Goal: Information Seeking & Learning: Learn about a topic

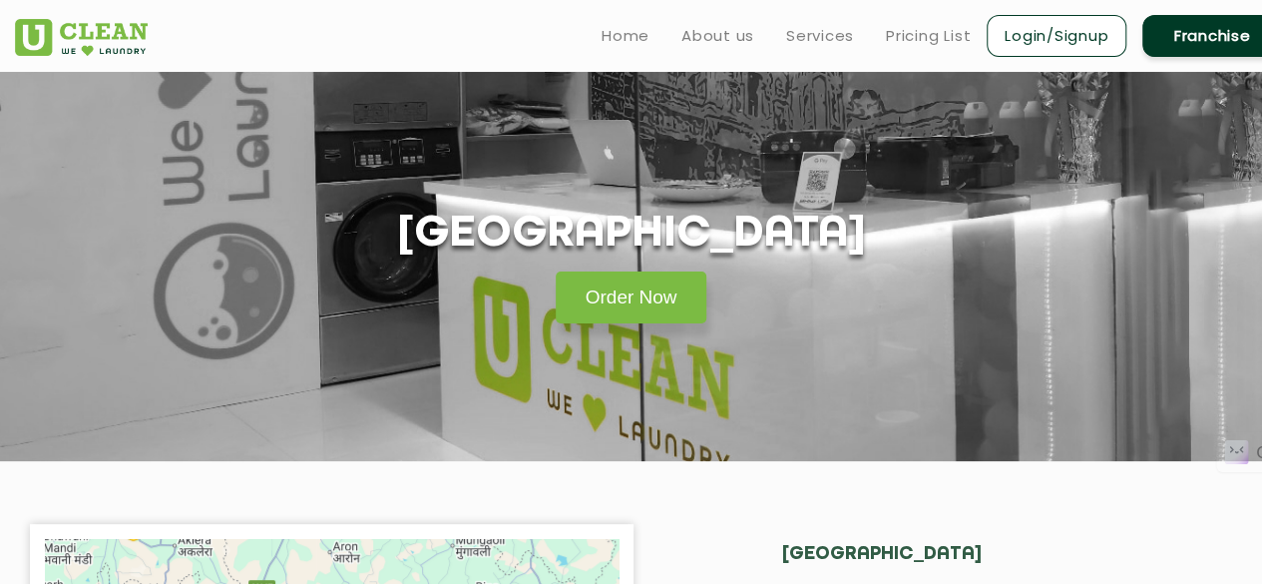
click at [1191, 23] on link "Franchise" at bounding box center [1213, 36] width 140 height 42
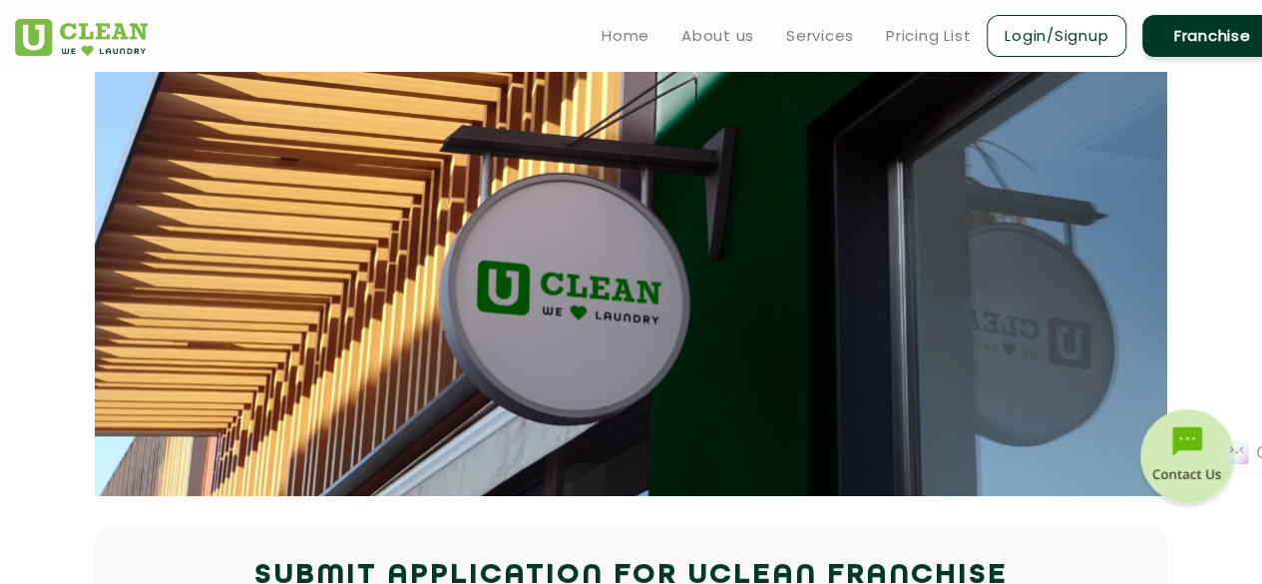
scroll to position [90, 0]
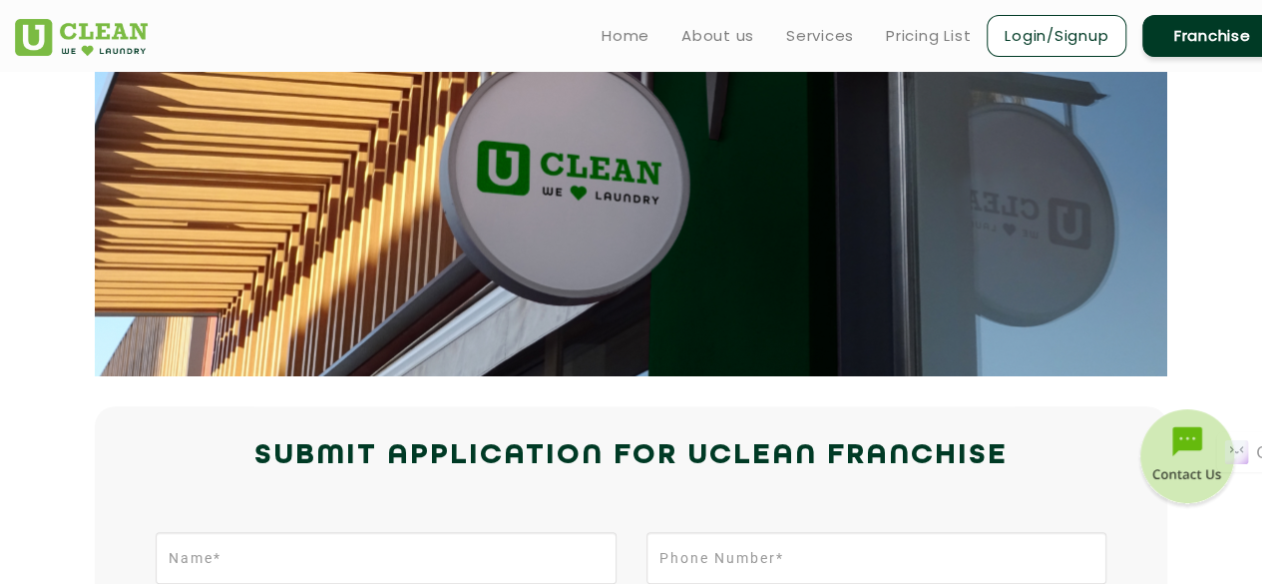
scroll to position [0, 0]
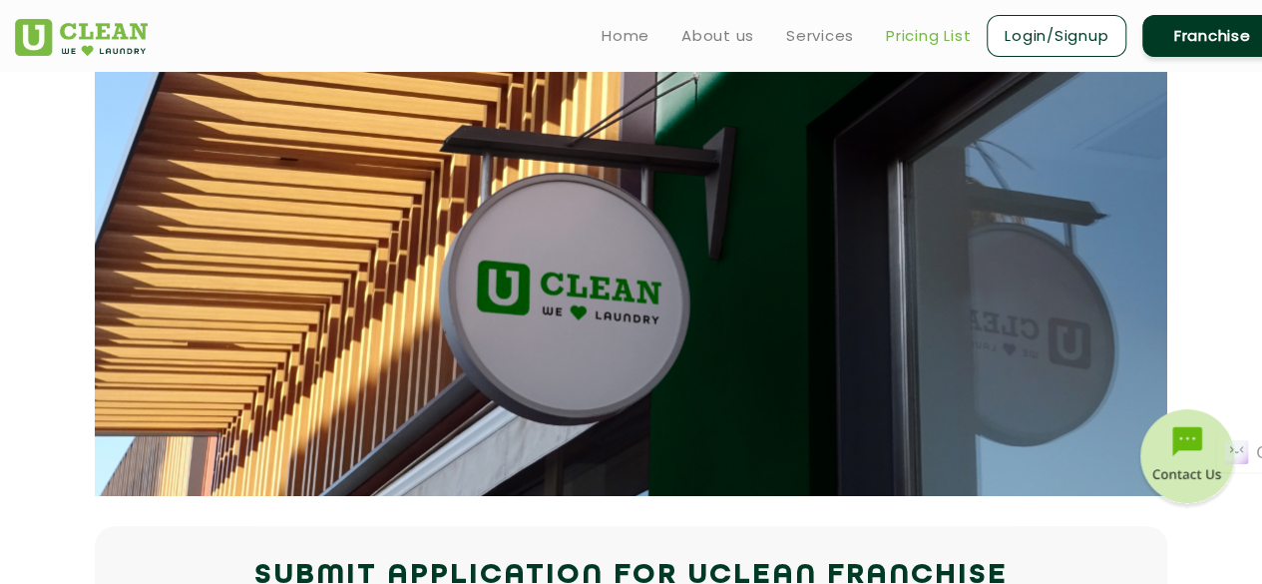
click at [934, 24] on link "Pricing List" at bounding box center [928, 36] width 85 height 24
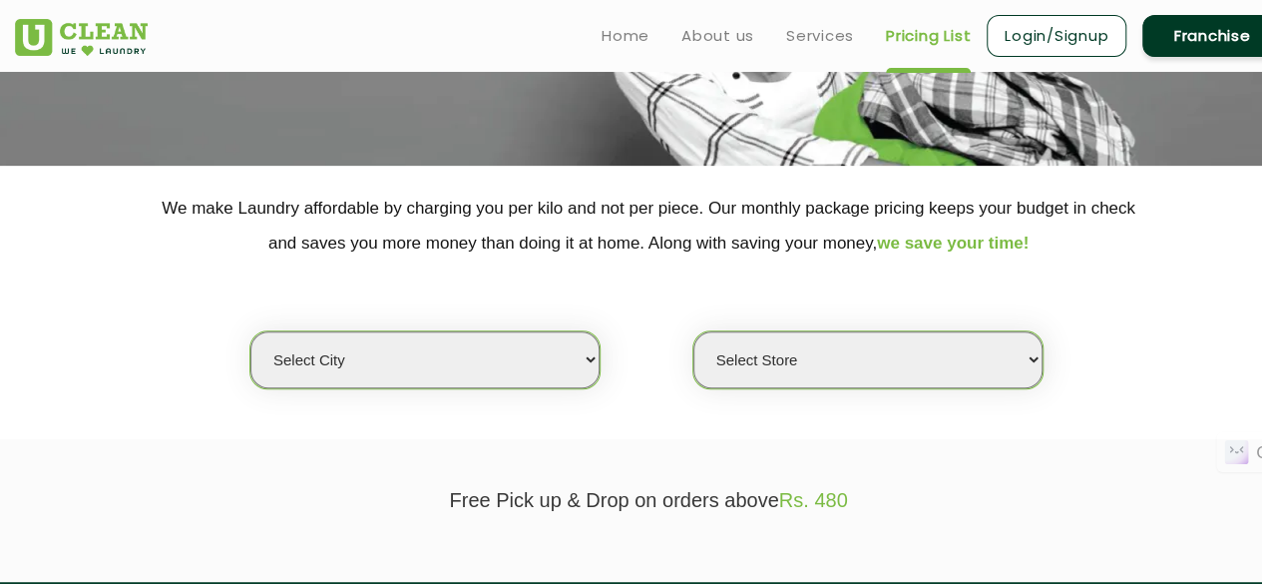
scroll to position [239, 0]
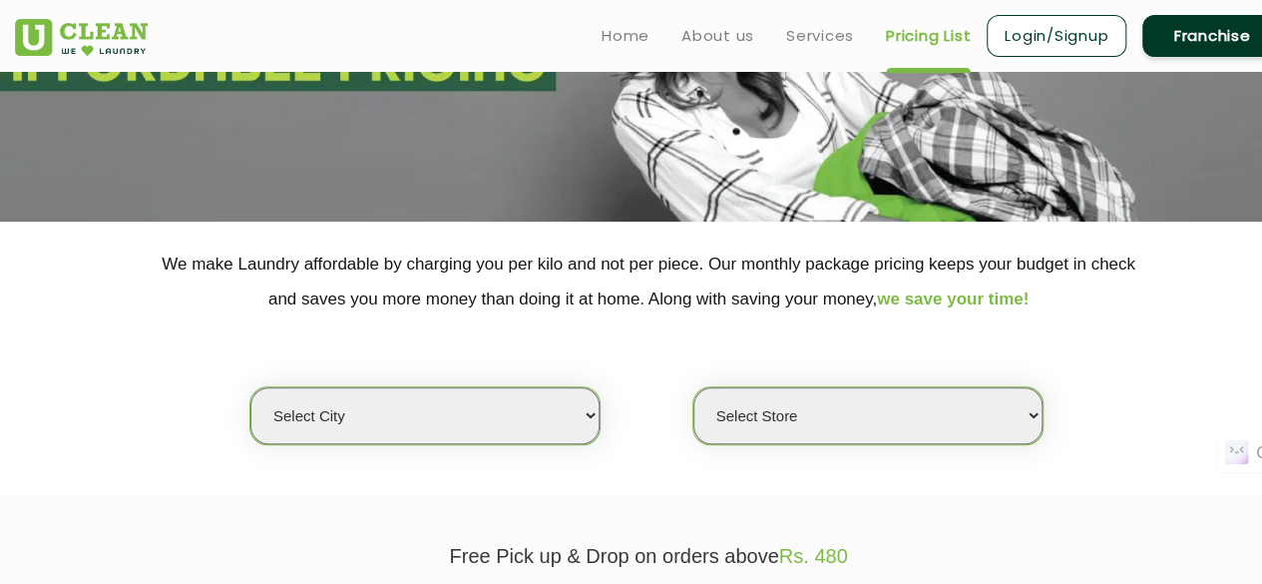
click at [1094, 381] on div "Select city [GEOGRAPHIC_DATA] [GEOGRAPHIC_DATA] [GEOGRAPHIC_DATA] [GEOGRAPHIC_D…" at bounding box center [648, 380] width 1297 height 129
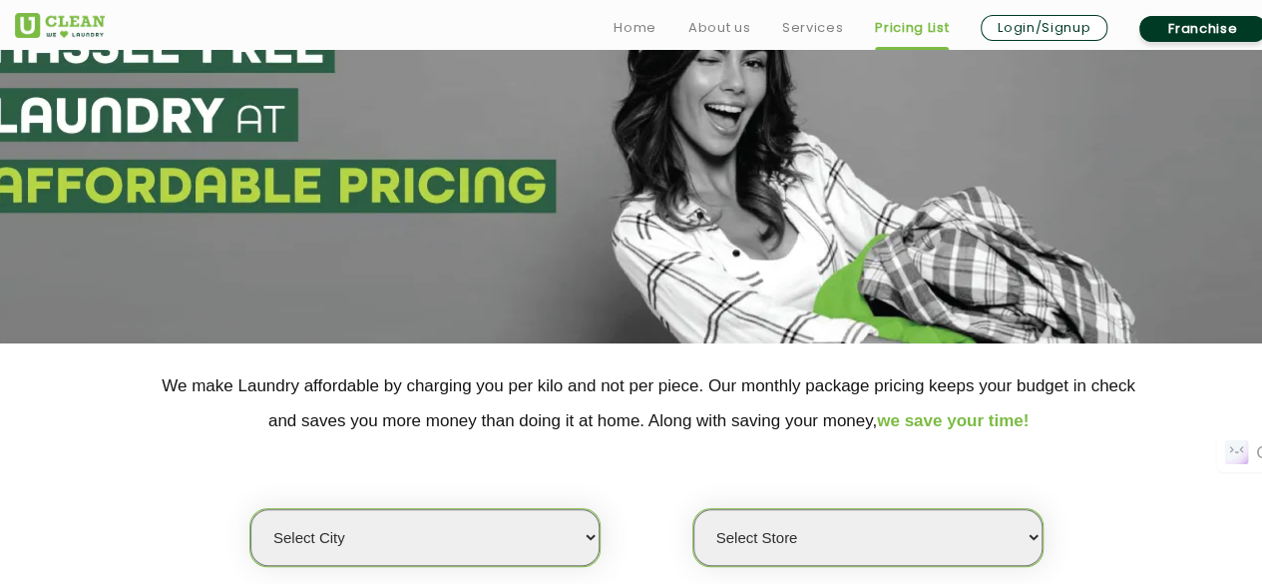
scroll to position [120, 0]
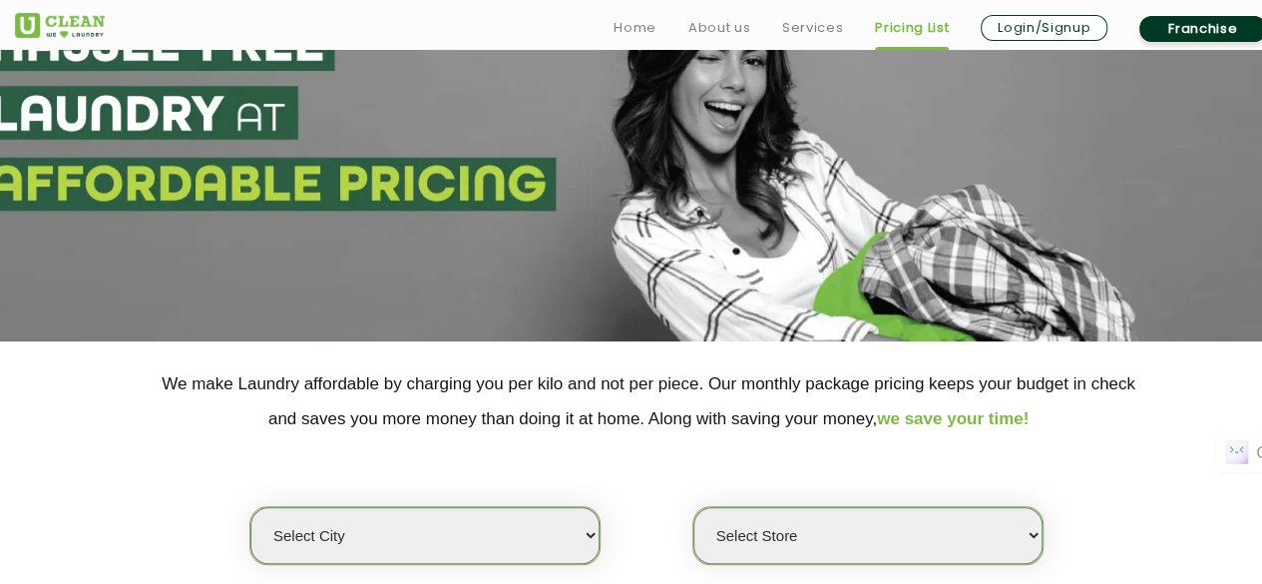
click at [582, 538] on select "Select city [GEOGRAPHIC_DATA] [GEOGRAPHIC_DATA] [GEOGRAPHIC_DATA] [GEOGRAPHIC_D…" at bounding box center [424, 535] width 349 height 57
click at [375, 538] on select "Select city [GEOGRAPHIC_DATA] [GEOGRAPHIC_DATA] [GEOGRAPHIC_DATA] [GEOGRAPHIC_D…" at bounding box center [424, 535] width 349 height 57
click at [375, 539] on select "Select city [GEOGRAPHIC_DATA] [GEOGRAPHIC_DATA] [GEOGRAPHIC_DATA] [GEOGRAPHIC_D…" at bounding box center [424, 535] width 349 height 57
select select "49"
click at [250, 507] on select "Select city [GEOGRAPHIC_DATA] [GEOGRAPHIC_DATA] [GEOGRAPHIC_DATA] [GEOGRAPHIC_D…" at bounding box center [424, 535] width 349 height 57
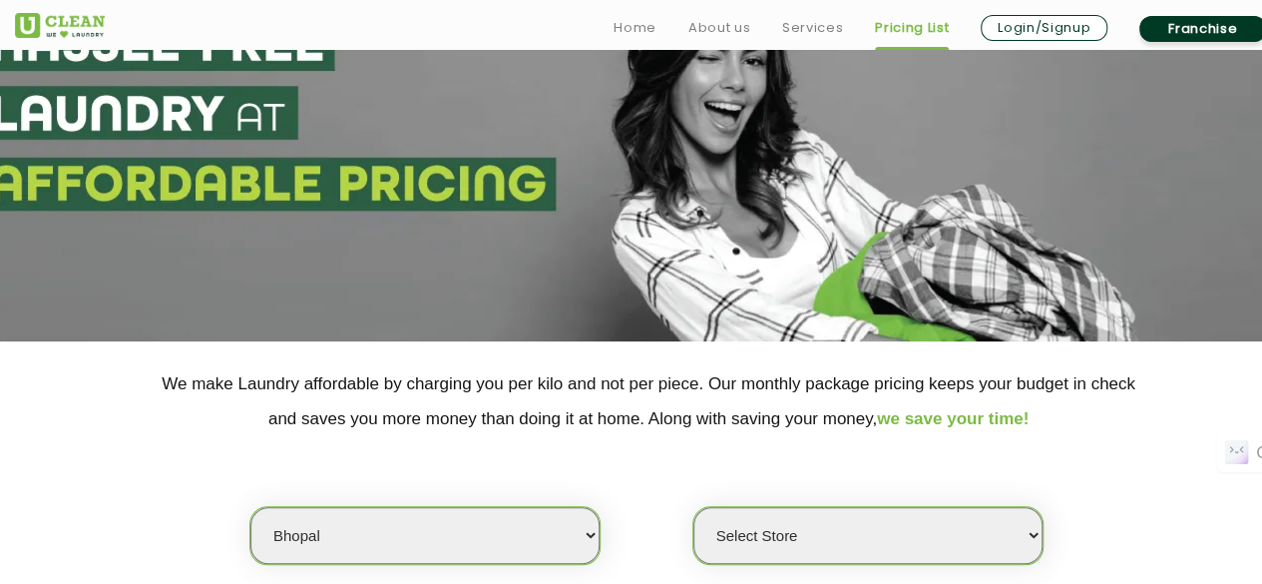
click at [1004, 550] on select "Select Store [GEOGRAPHIC_DATA] [PERSON_NAME][GEOGRAPHIC_DATA][PERSON_NAME]" at bounding box center [868, 535] width 349 height 57
select select "164"
click at [694, 507] on select "Select Store [GEOGRAPHIC_DATA] [PERSON_NAME][GEOGRAPHIC_DATA][PERSON_NAME]" at bounding box center [868, 535] width 349 height 57
click at [1132, 472] on div "Select city [GEOGRAPHIC_DATA] [GEOGRAPHIC_DATA] [GEOGRAPHIC_DATA] [GEOGRAPHIC_D…" at bounding box center [648, 500] width 1297 height 129
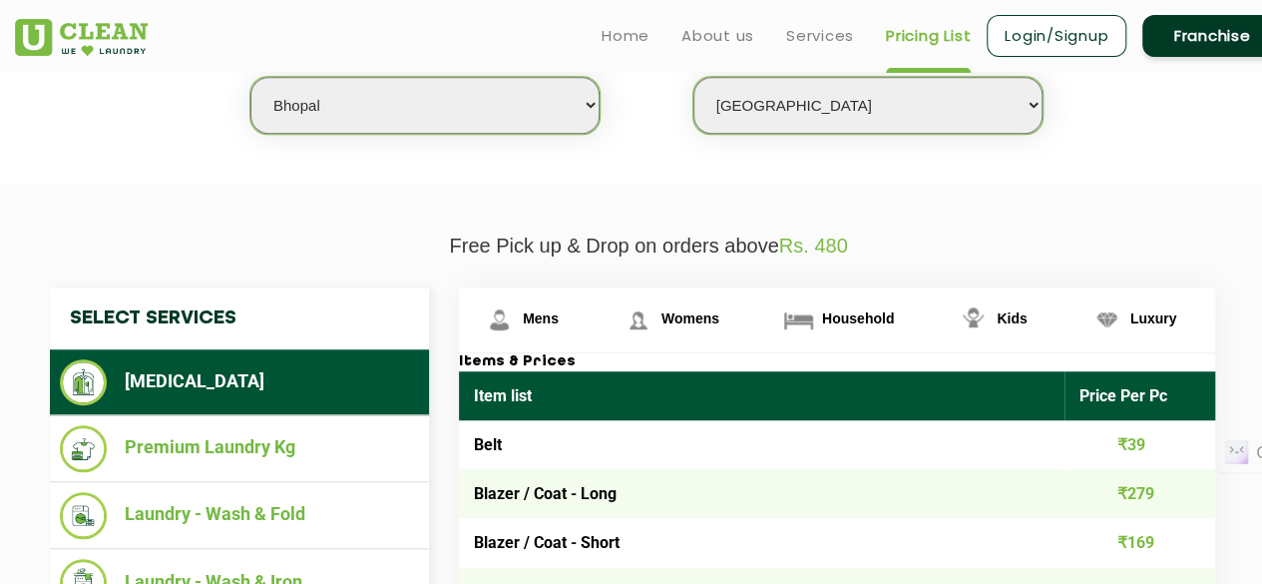
scroll to position [546, 0]
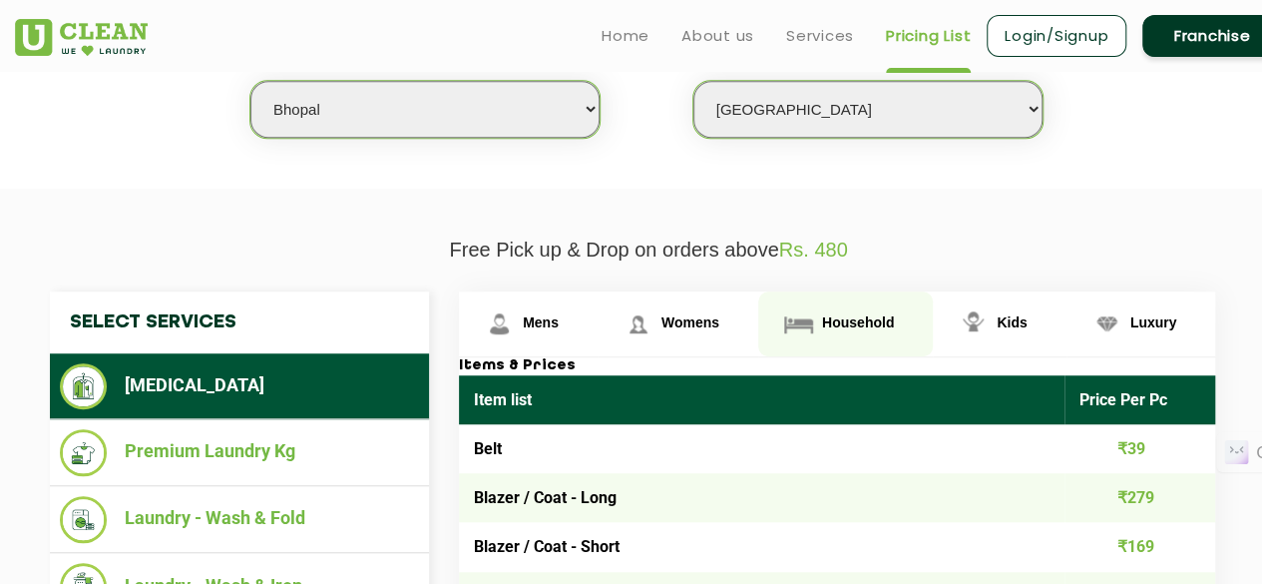
click at [834, 314] on span "Household" at bounding box center [858, 322] width 72 height 16
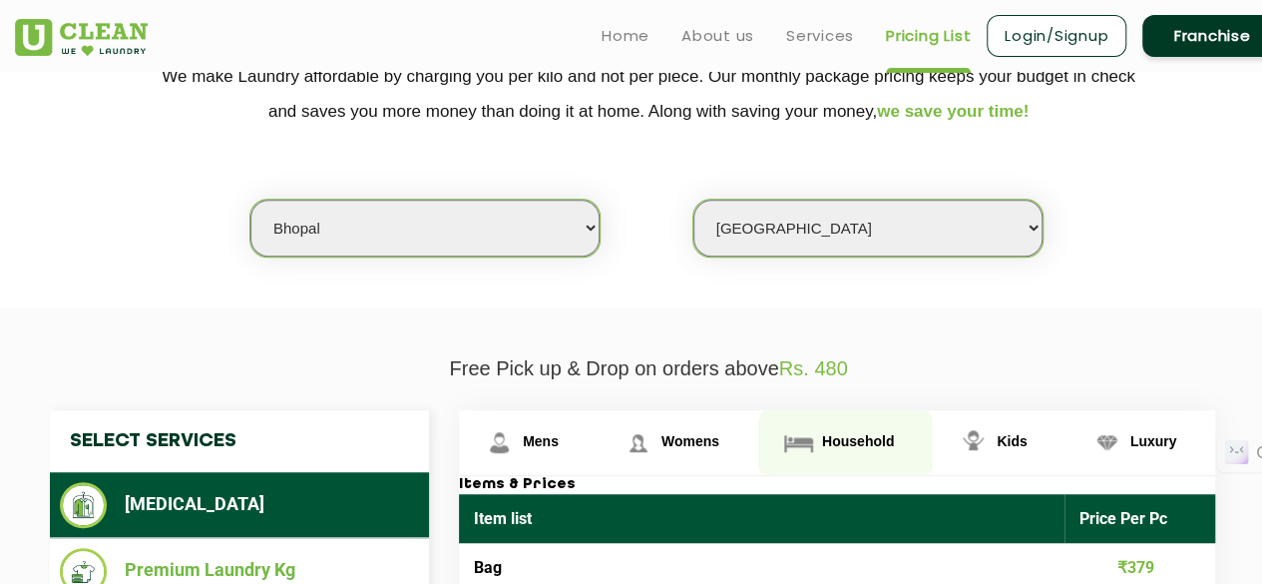
scroll to position [426, 0]
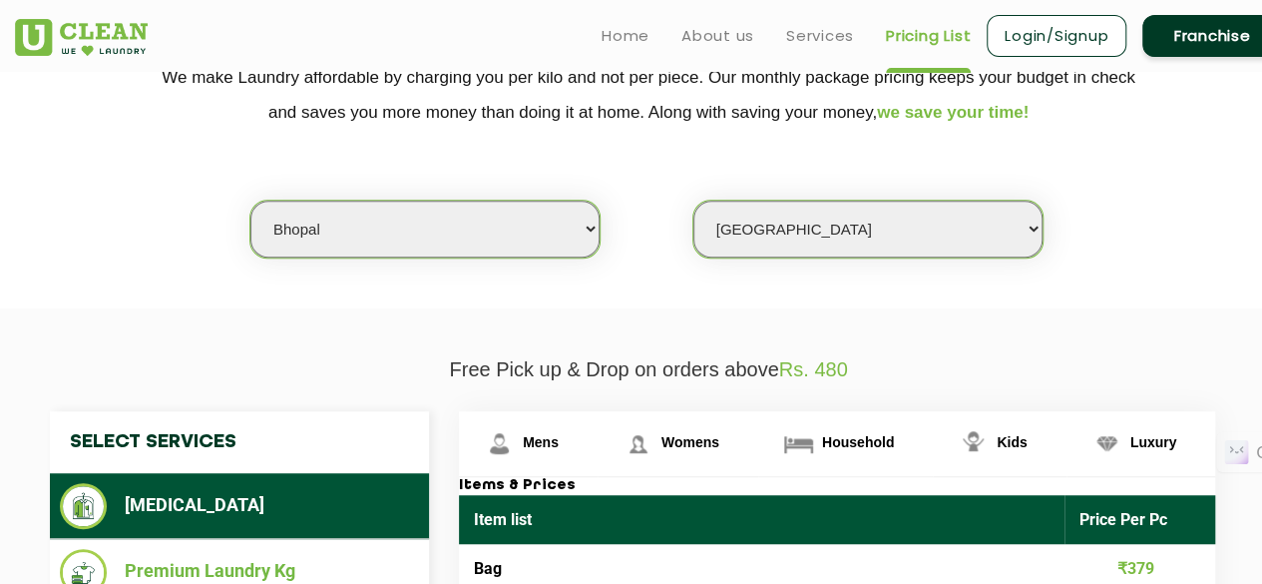
click at [730, 215] on select "Select Store [GEOGRAPHIC_DATA] [PERSON_NAME][GEOGRAPHIC_DATA][PERSON_NAME]" at bounding box center [868, 229] width 349 height 57
click at [605, 31] on link "Home" at bounding box center [626, 36] width 48 height 24
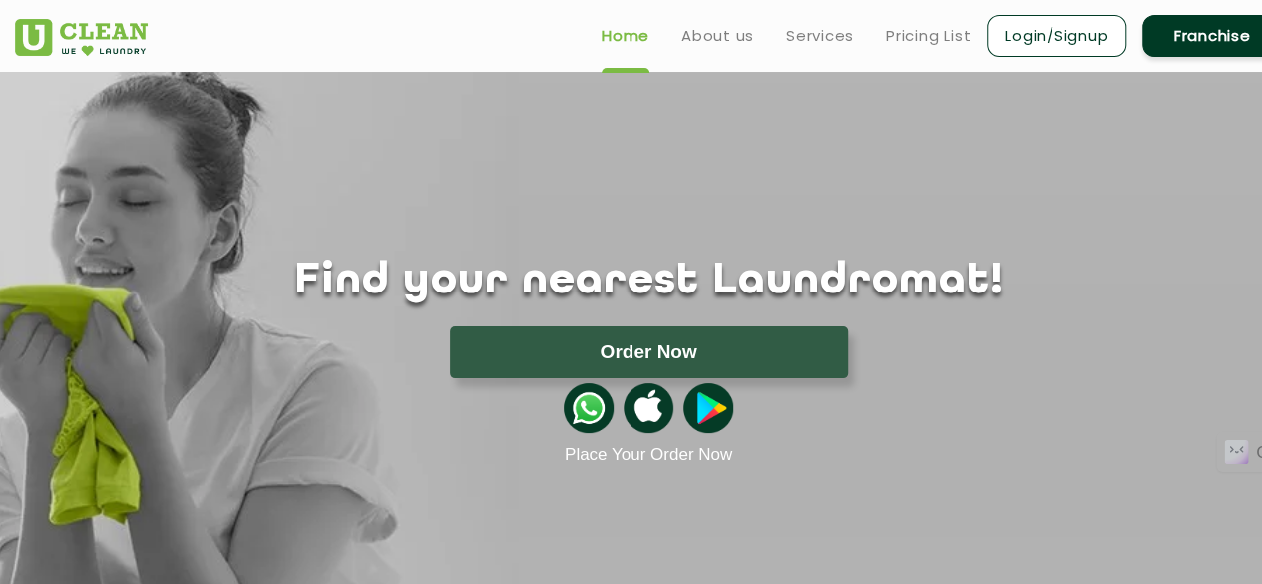
scroll to position [90, 0]
click at [714, 246] on div "Find your nearest Laundromat! Please select the location Order Now Place Your O…" at bounding box center [648, 268] width 1297 height 393
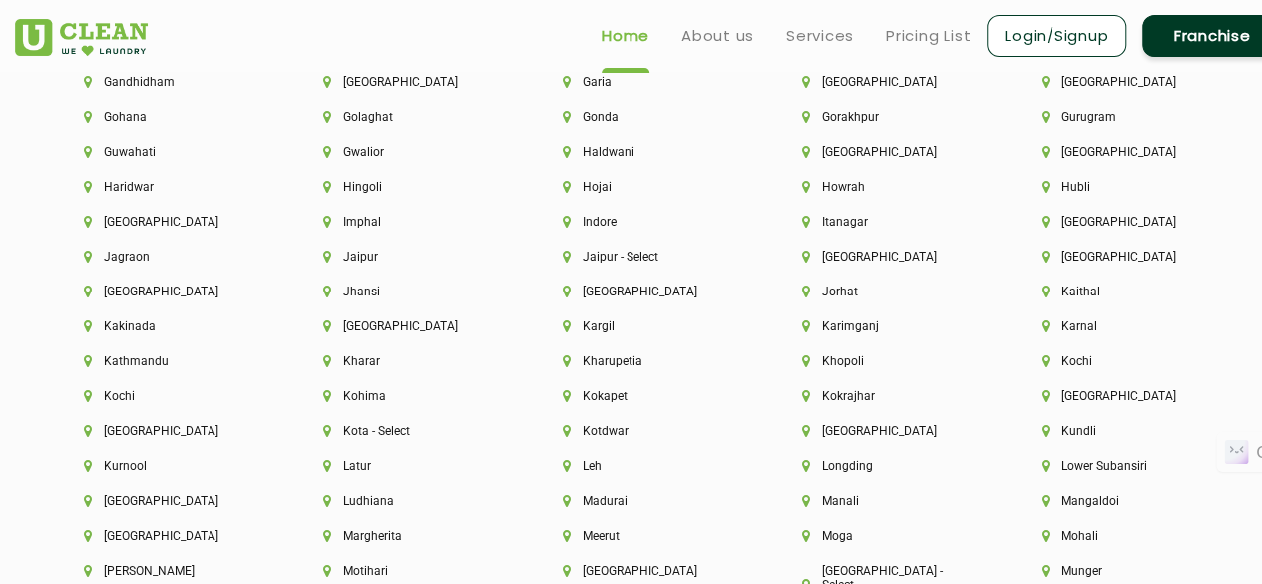
scroll to position [4710, 0]
click at [603, 231] on li "Indore" at bounding box center [649, 224] width 172 height 14
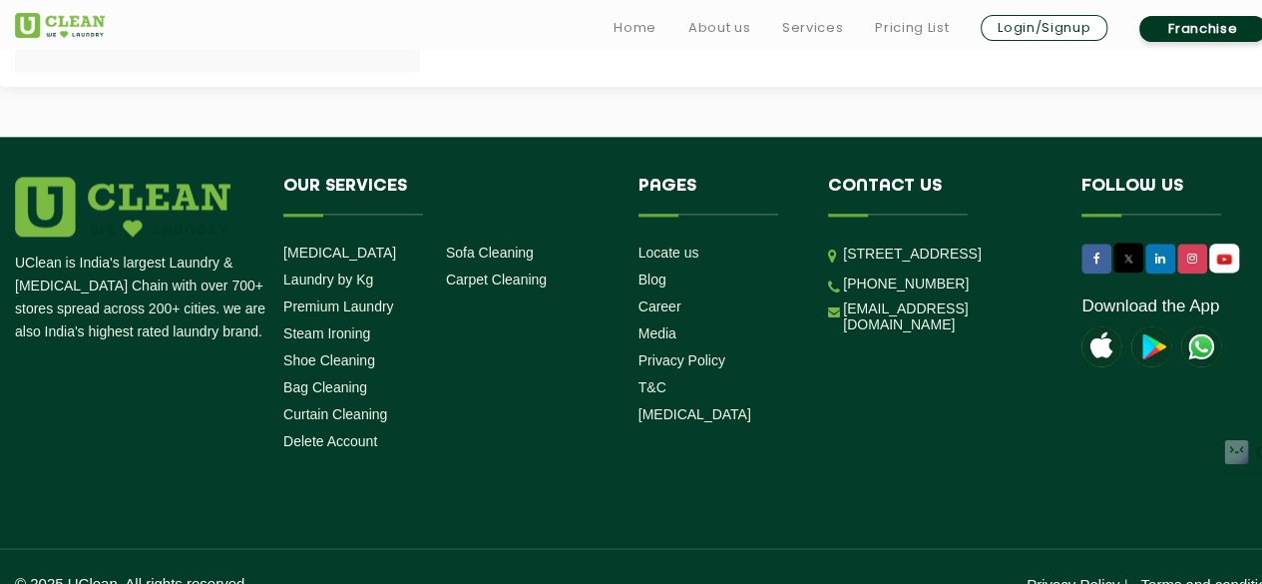
scroll to position [1190, 0]
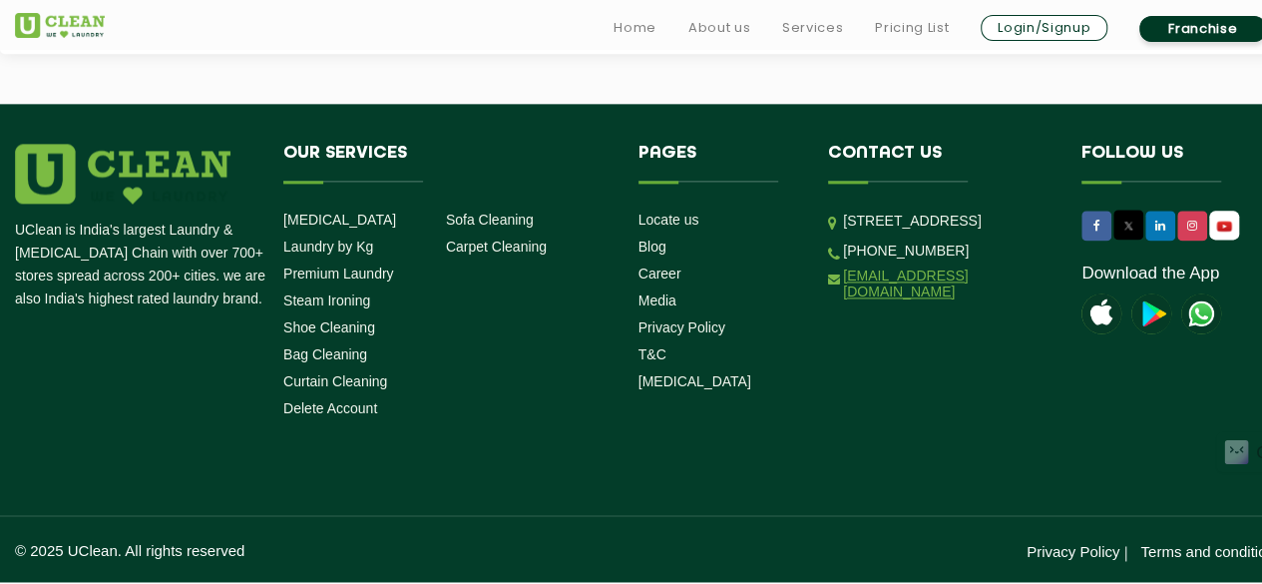
click at [904, 299] on link "[EMAIL_ADDRESS][DOMAIN_NAME]" at bounding box center [947, 283] width 209 height 32
